Goal: Information Seeking & Learning: Learn about a topic

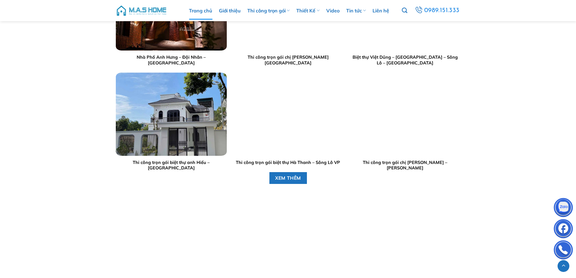
scroll to position [756, 0]
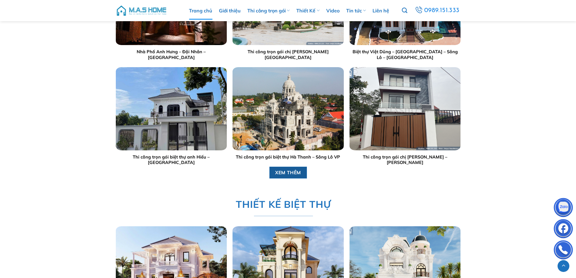
click at [282, 174] on span "XEM THÊM" at bounding box center [288, 173] width 26 height 8
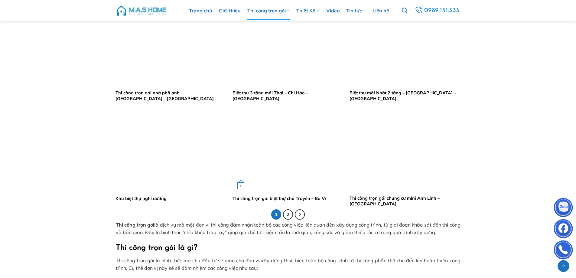
scroll to position [1148, 0]
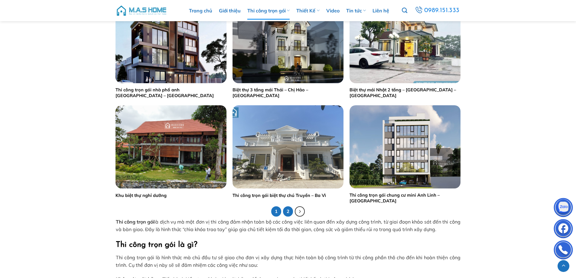
click at [289, 210] on link "2" at bounding box center [288, 211] width 10 height 10
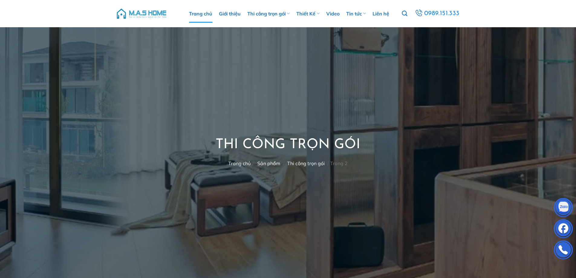
click at [202, 10] on link "Trang chủ" at bounding box center [200, 14] width 23 height 18
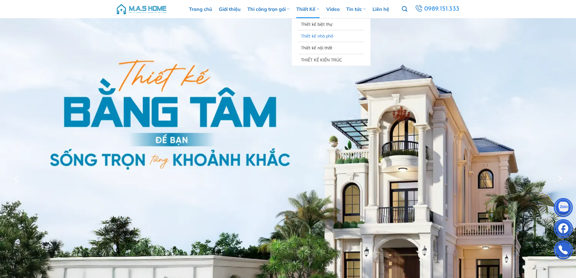
click at [316, 35] on link "Thiết kế nhà phố" at bounding box center [331, 35] width 60 height 11
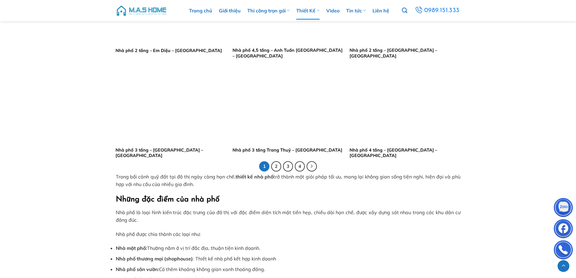
scroll to position [1179, 0]
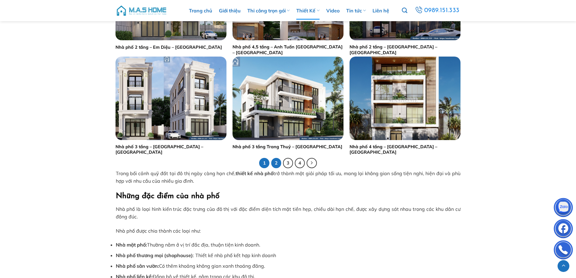
click at [277, 161] on link "2" at bounding box center [276, 163] width 10 height 10
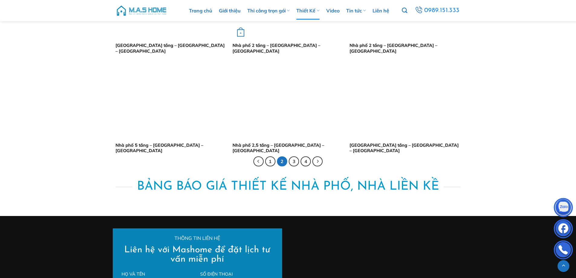
scroll to position [1179, 0]
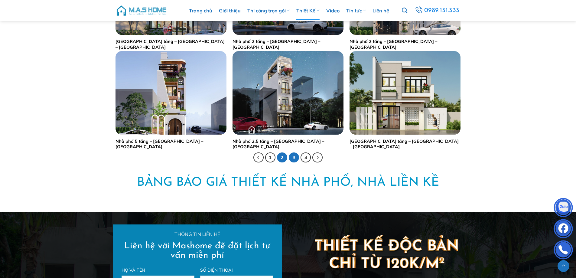
click at [291, 158] on link "3" at bounding box center [294, 157] width 10 height 10
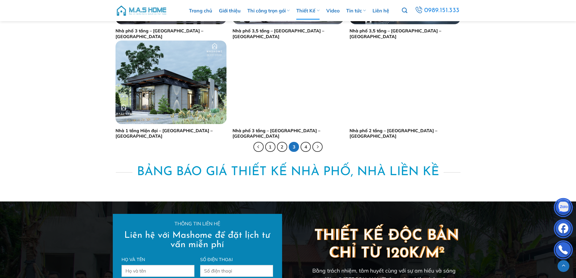
scroll to position [1179, 0]
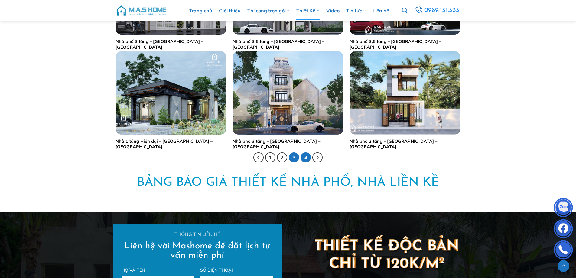
click at [305, 157] on link "4" at bounding box center [305, 157] width 10 height 10
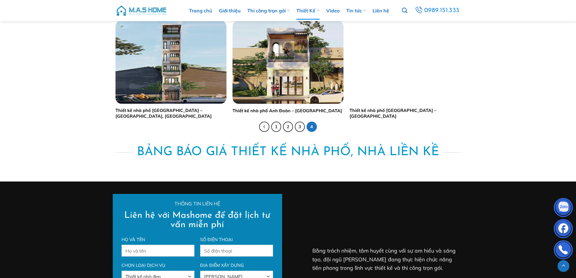
scroll to position [725, 0]
